Goal: Task Accomplishment & Management: Manage account settings

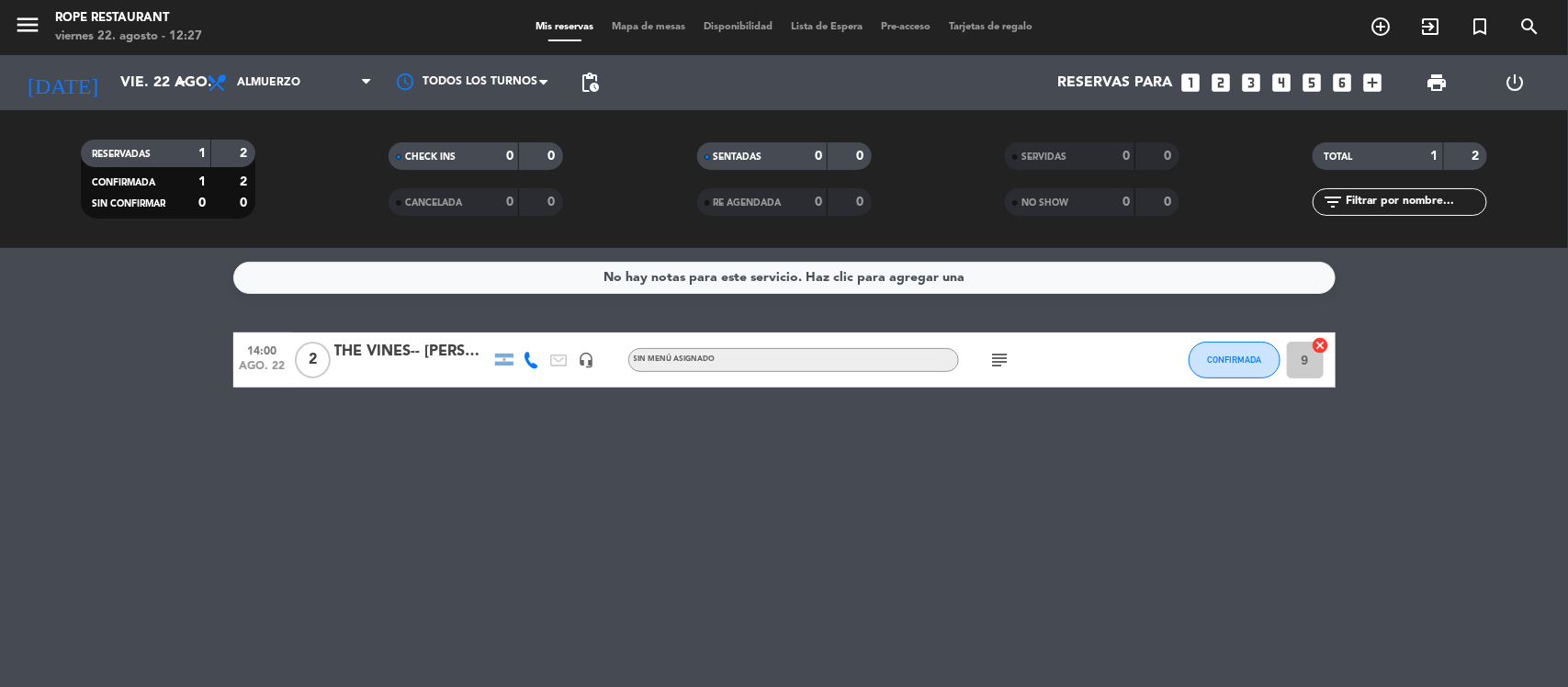
click at [993, 362] on icon "subject" at bounding box center [1000, 359] width 22 height 22
click at [1004, 353] on icon "subject" at bounding box center [1000, 359] width 22 height 22
click at [705, 367] on div "Sin menú asignado" at bounding box center [793, 360] width 331 height 24
click at [418, 348] on div "THE VINES-- [PERSON_NAME]" at bounding box center [413, 351] width 157 height 24
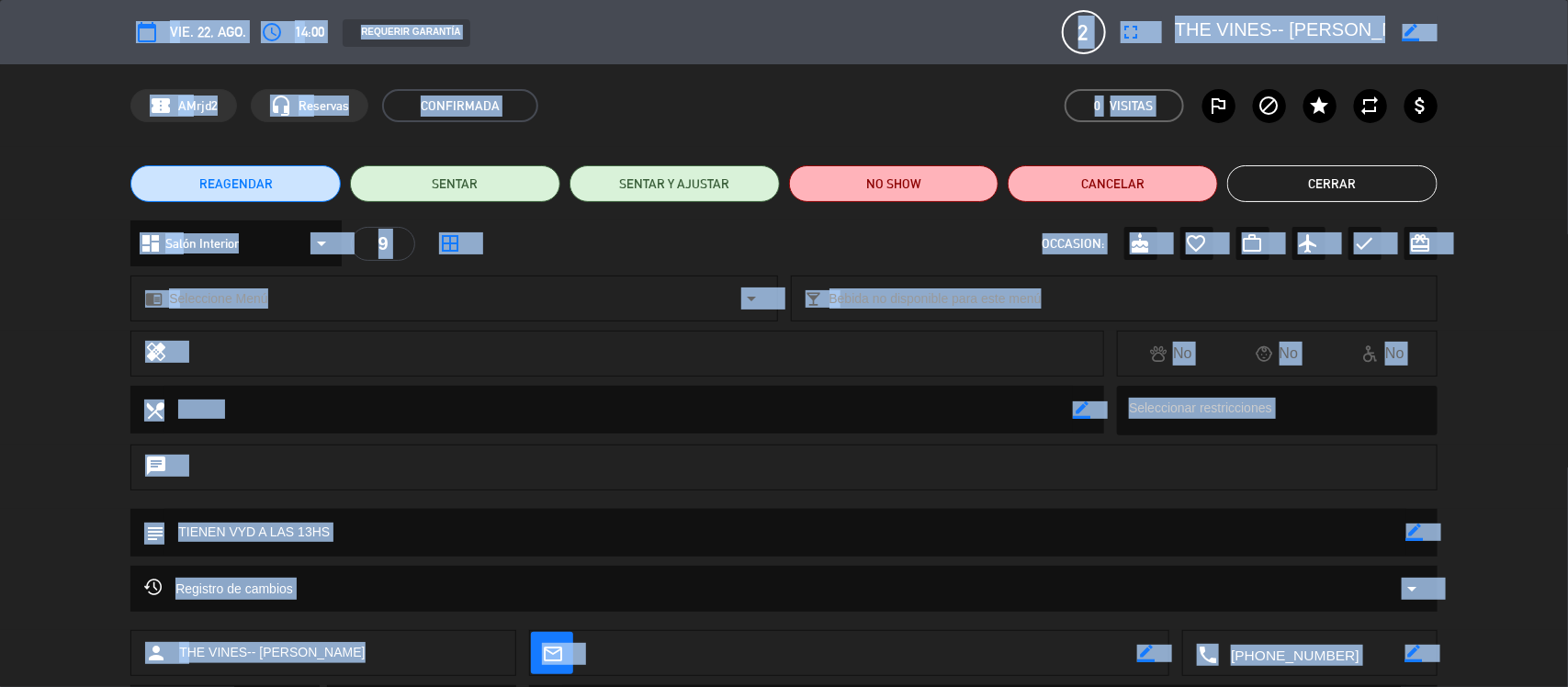
click at [349, 305] on div "chrome_reader_mode Seleccione Menú arrow_drop_down" at bounding box center [454, 298] width 645 height 45
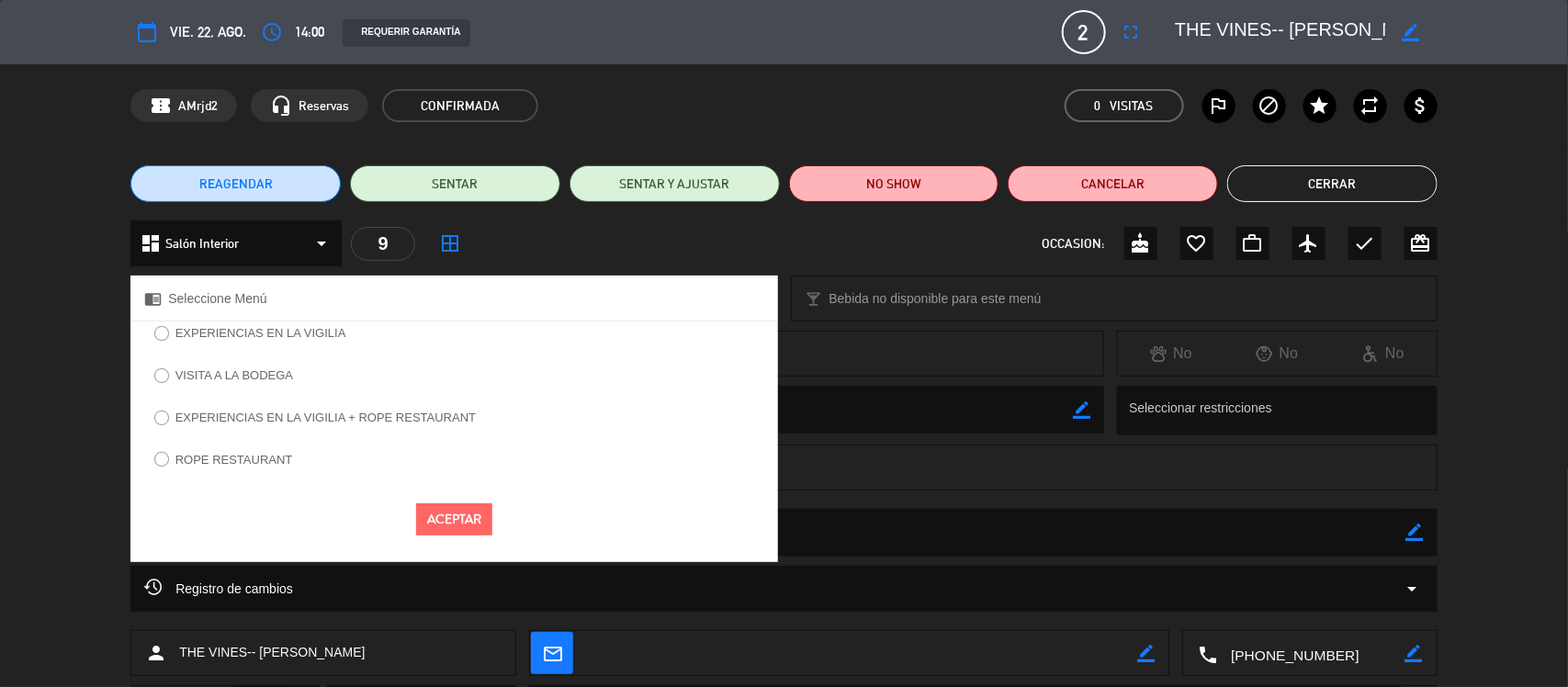
click at [241, 469] on label "ROPE RESTAURANT" at bounding box center [224, 462] width 158 height 30
click at [475, 515] on button "Aceptar" at bounding box center [454, 519] width 76 height 32
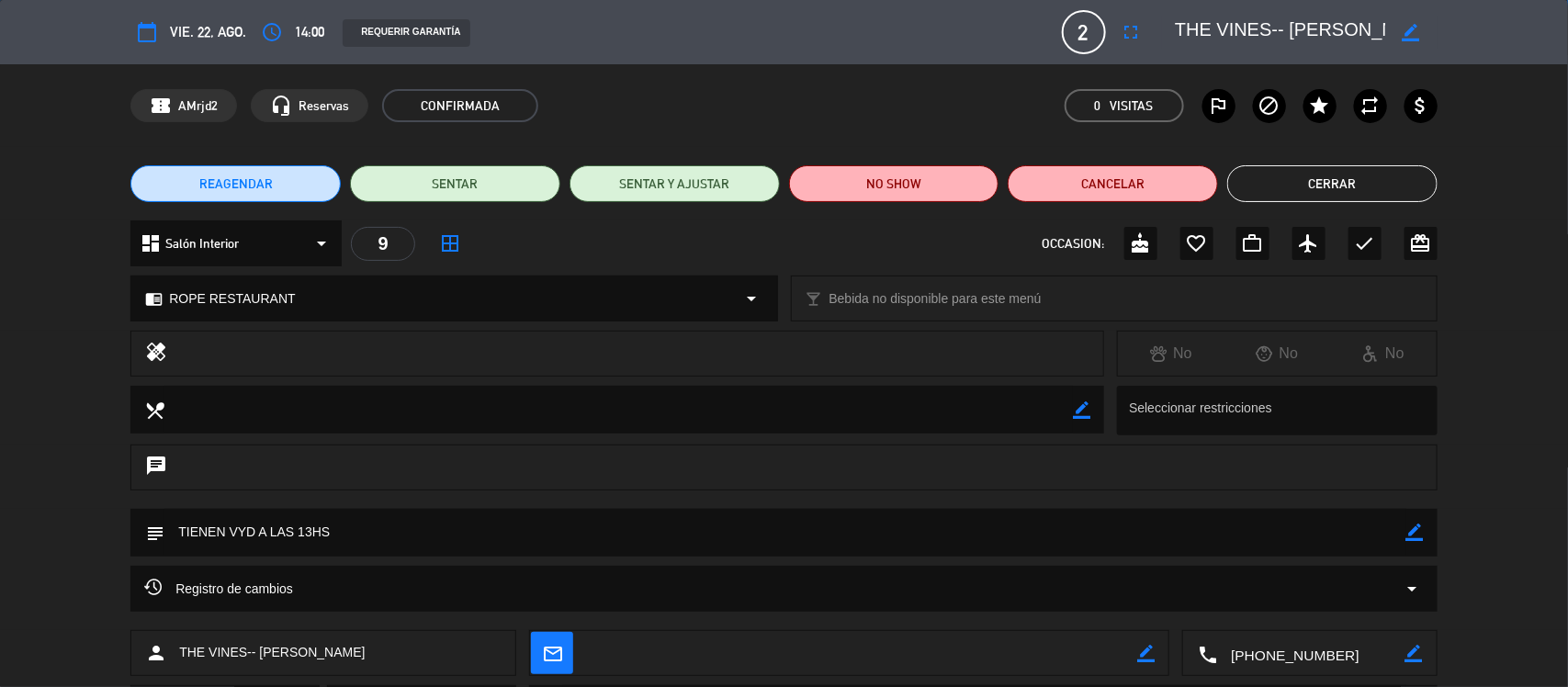
click at [1306, 171] on button "Cerrar" at bounding box center [1332, 183] width 210 height 37
